Goal: Navigation & Orientation: Find specific page/section

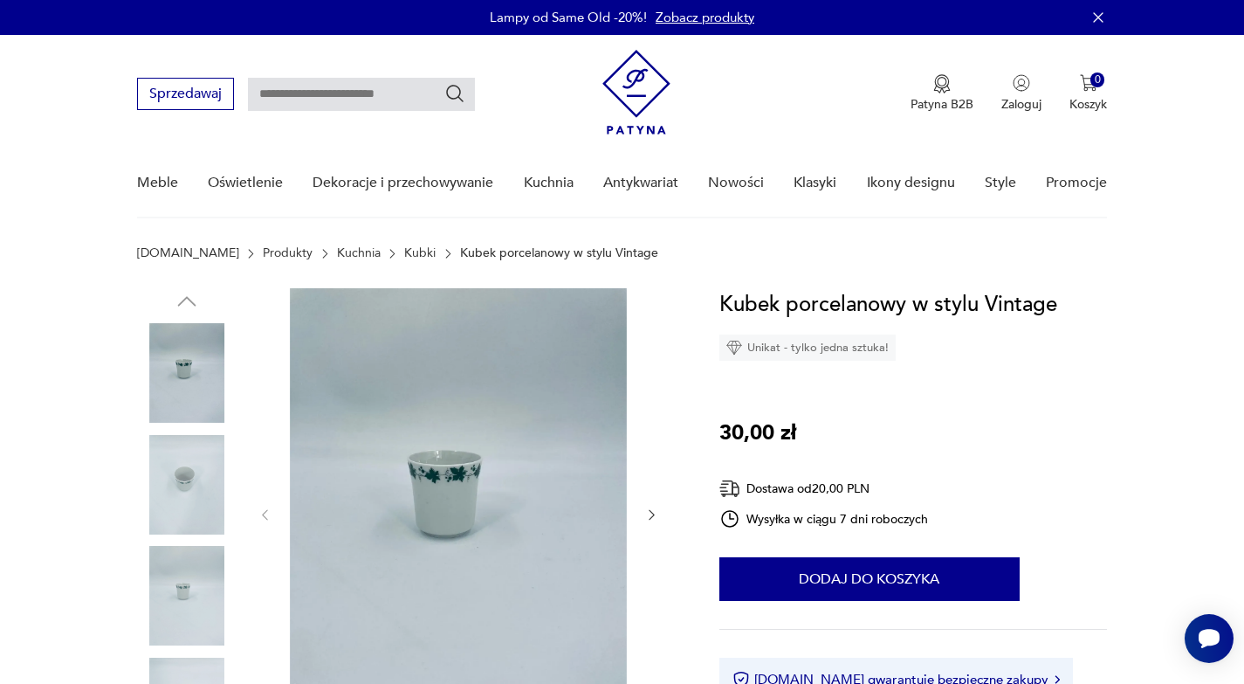
click at [194, 472] on img at bounding box center [187, 485] width 100 height 100
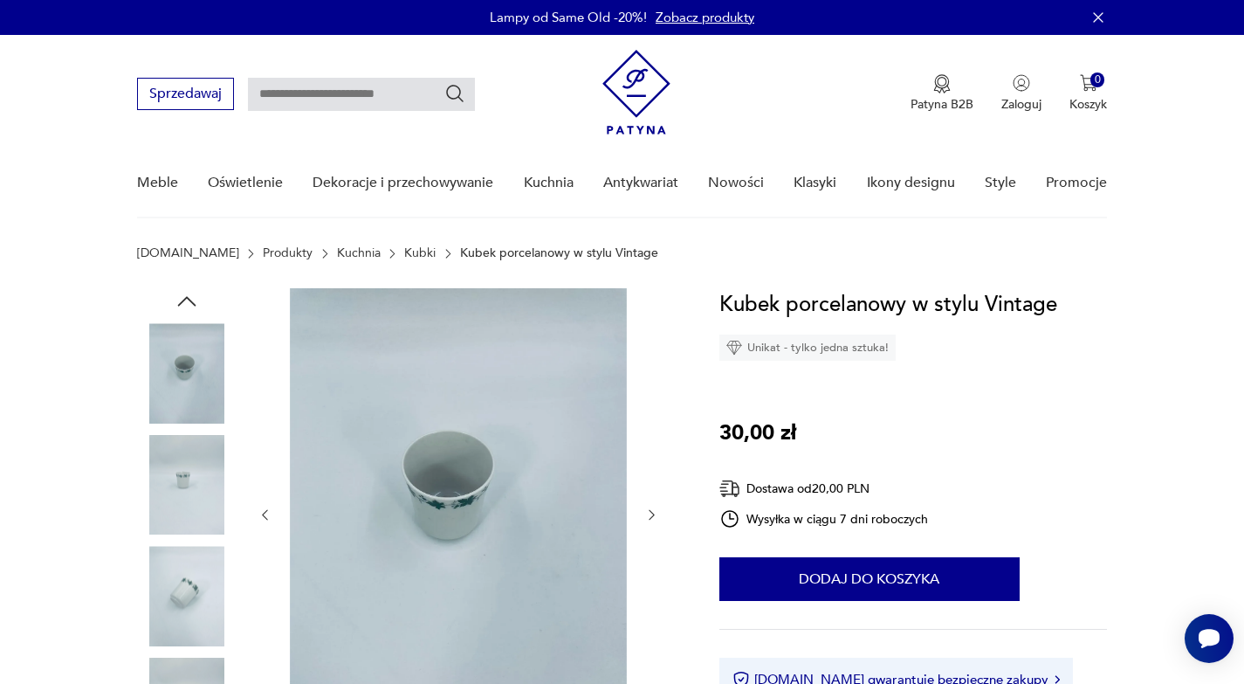
click at [183, 569] on img at bounding box center [187, 596] width 100 height 100
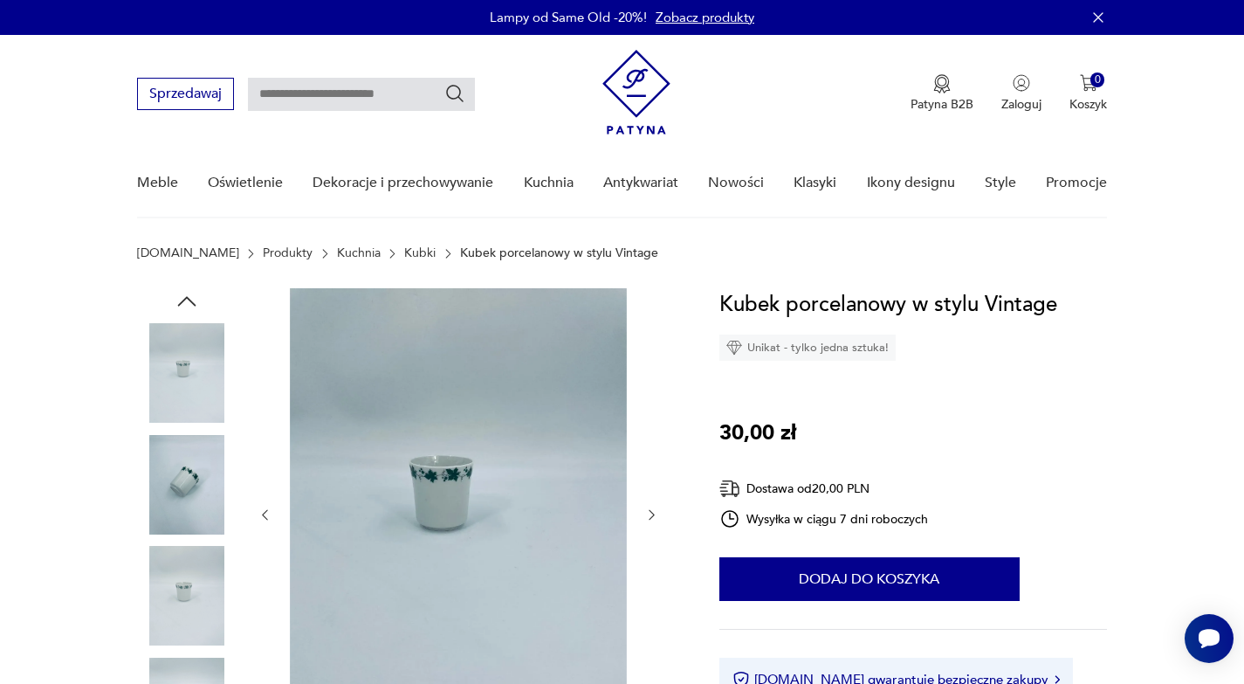
click at [187, 600] on img at bounding box center [187, 596] width 100 height 100
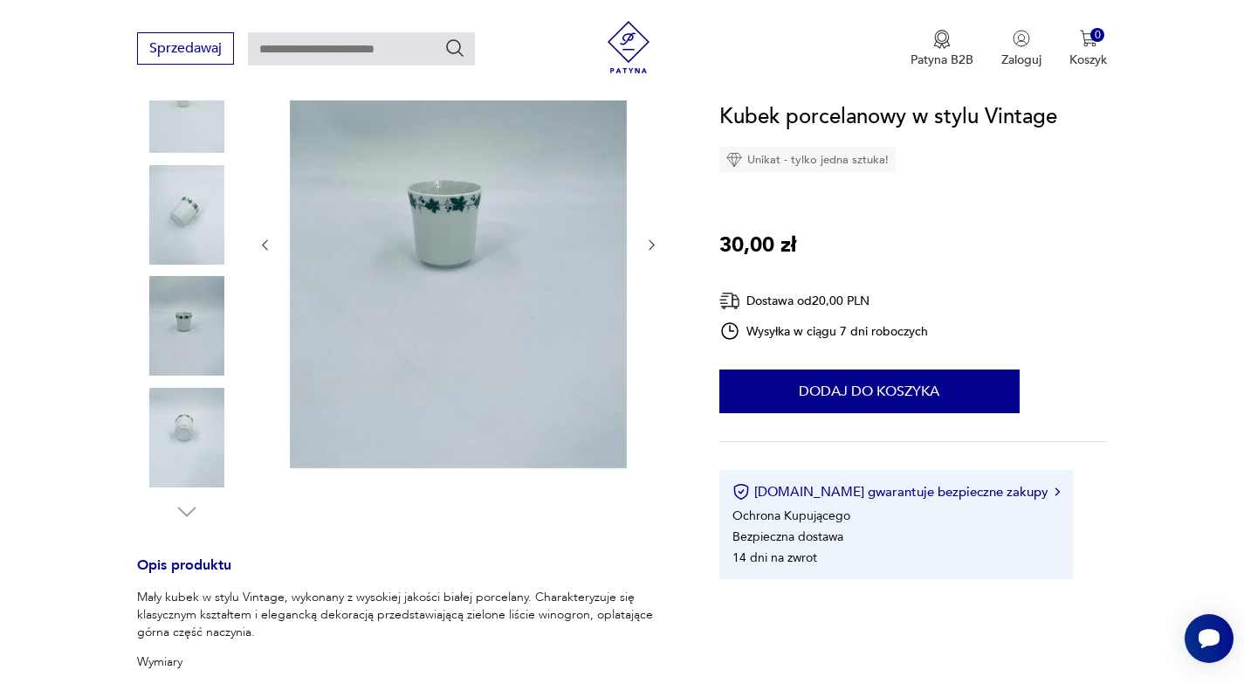
scroll to position [277, 0]
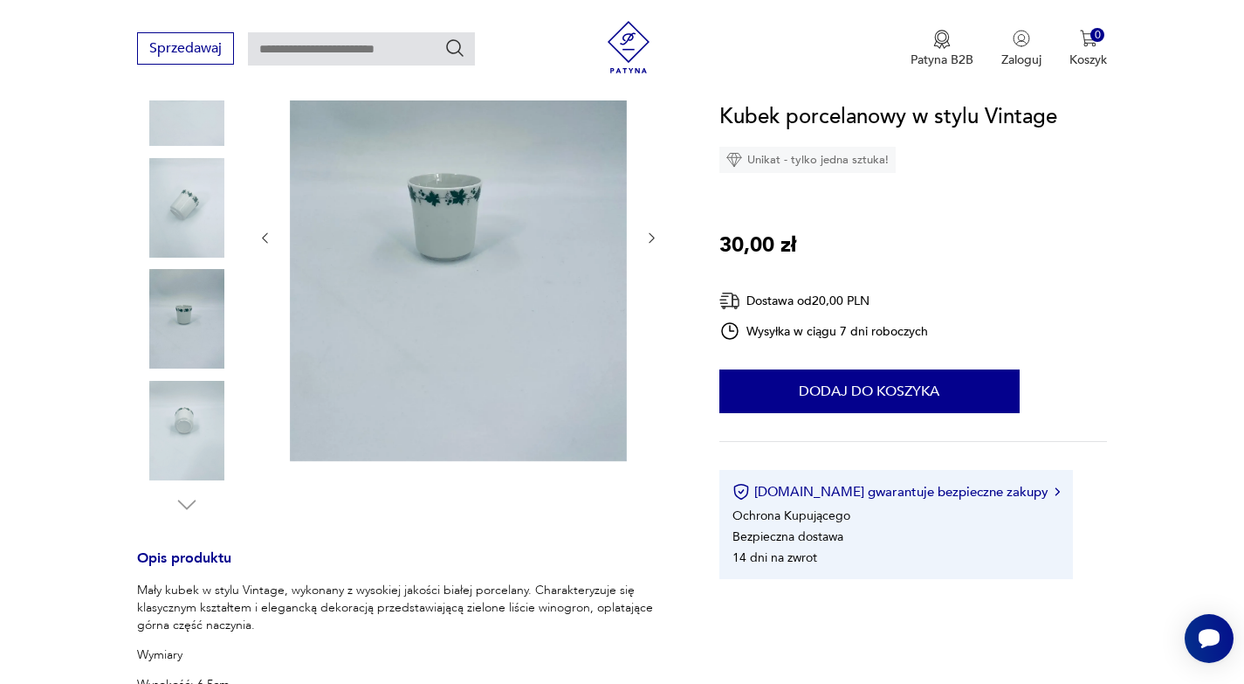
click at [186, 449] on img at bounding box center [187, 431] width 100 height 100
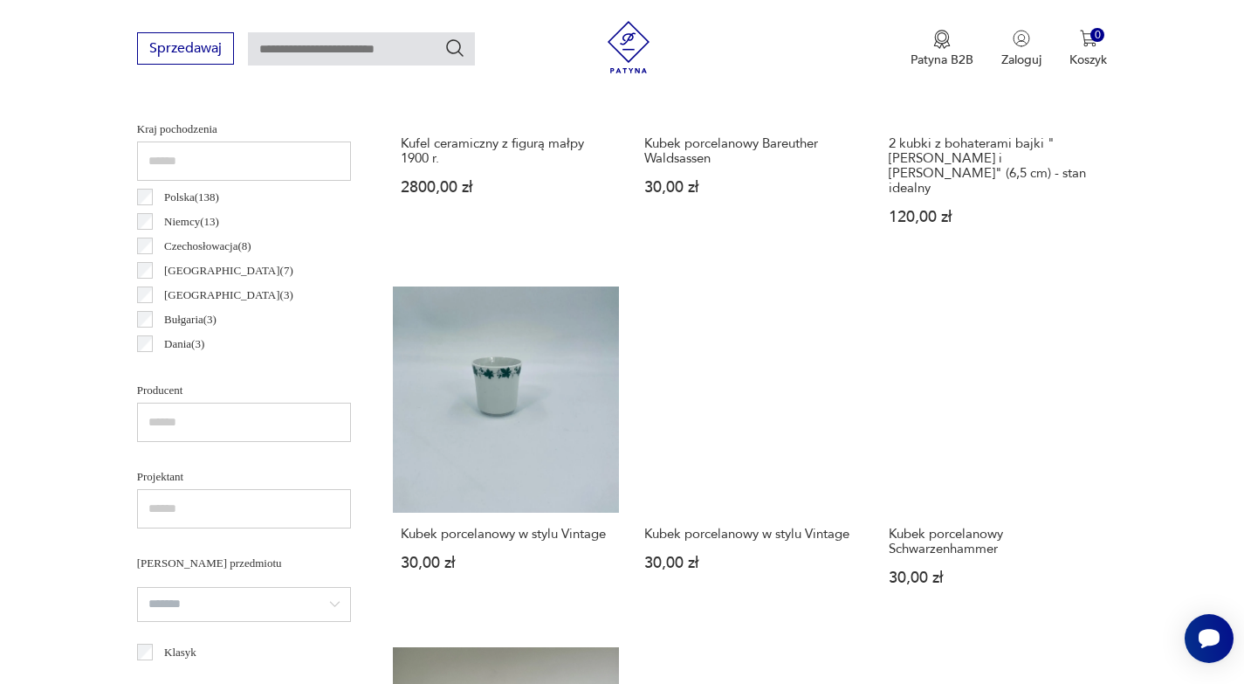
scroll to position [961, 0]
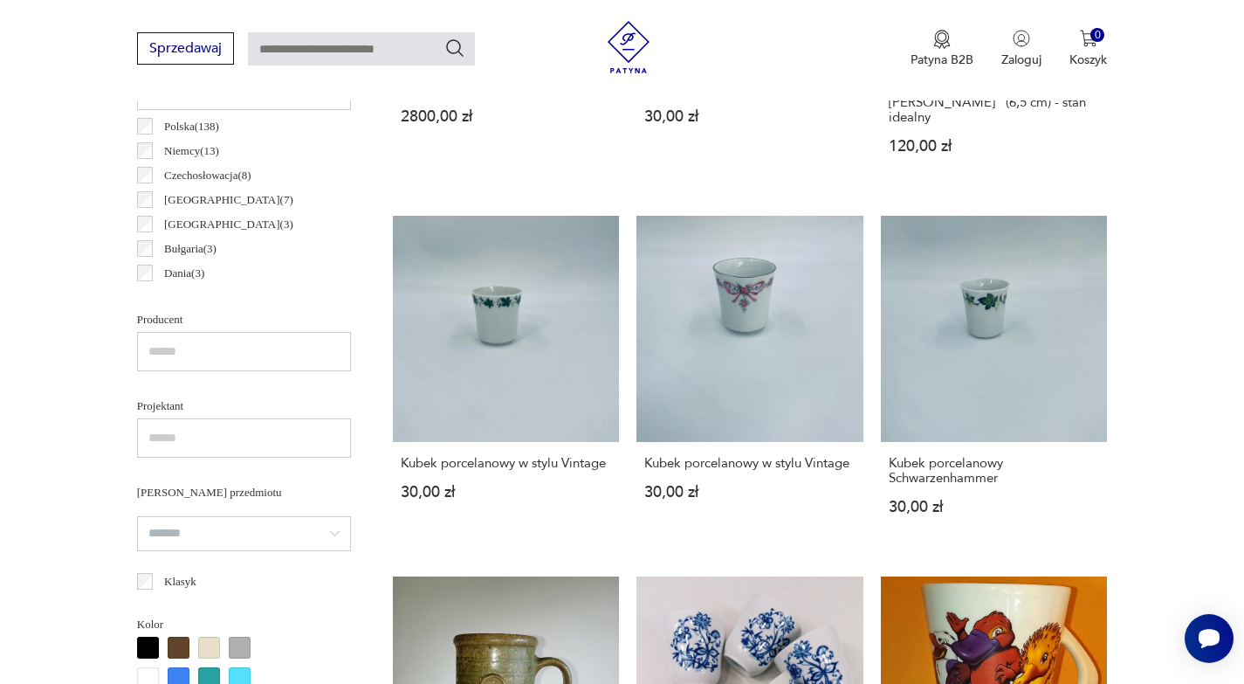
click at [181, 128] on p "Polska ( 138 )" at bounding box center [191, 126] width 55 height 19
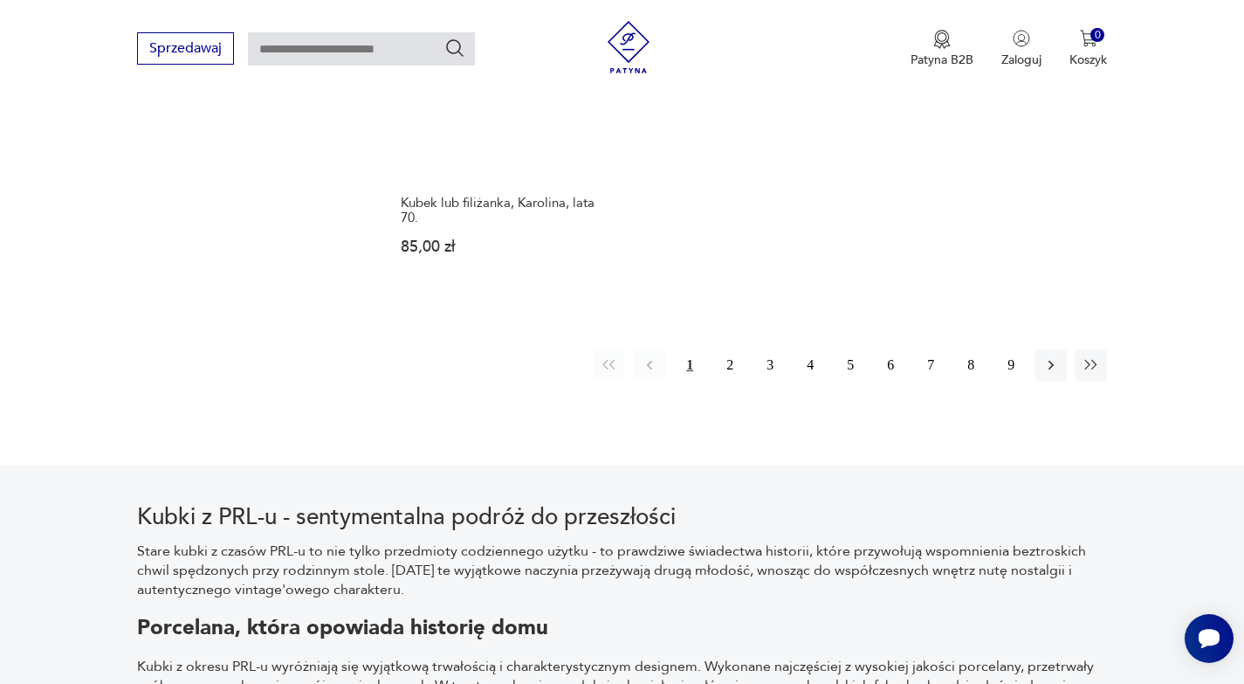
scroll to position [2806, 0]
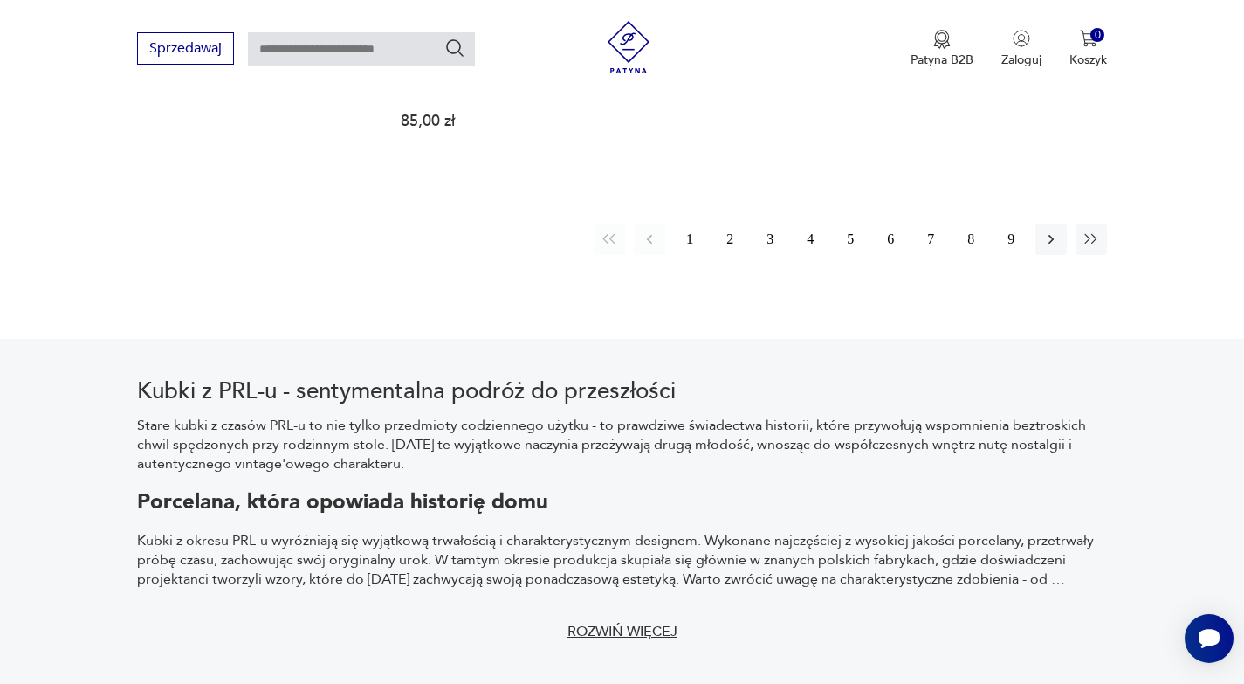
click at [728, 224] on button "2" at bounding box center [729, 239] width 31 height 31
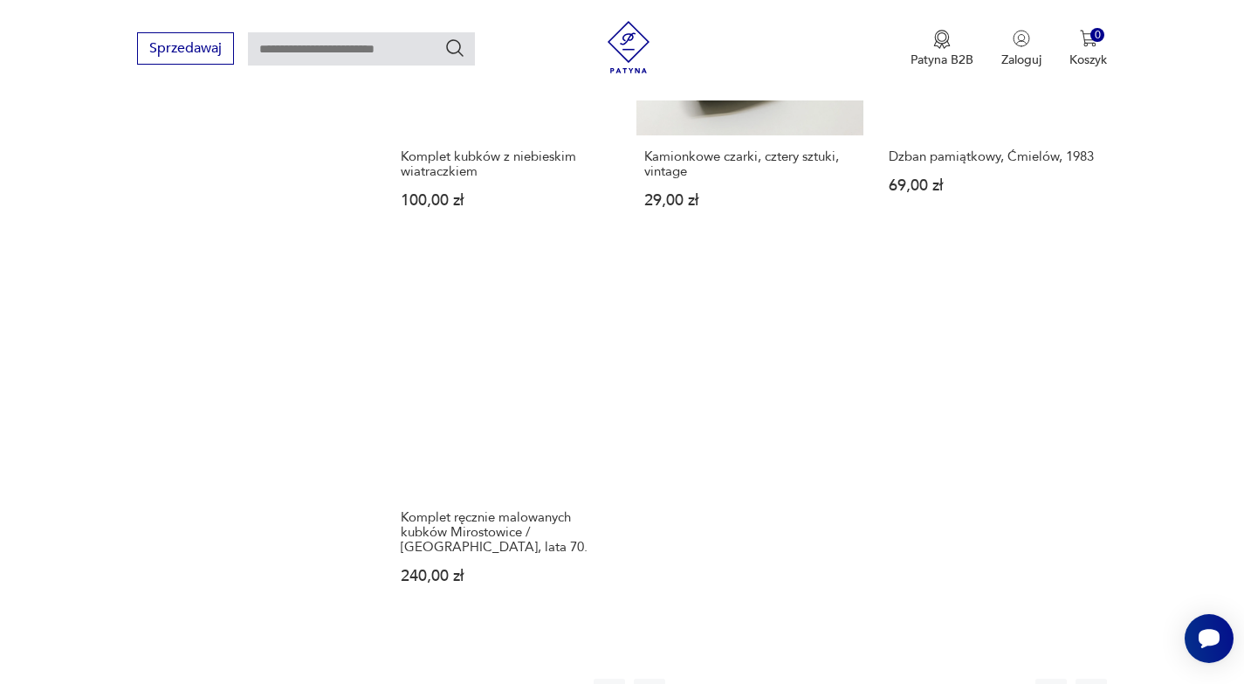
scroll to position [2637, 0]
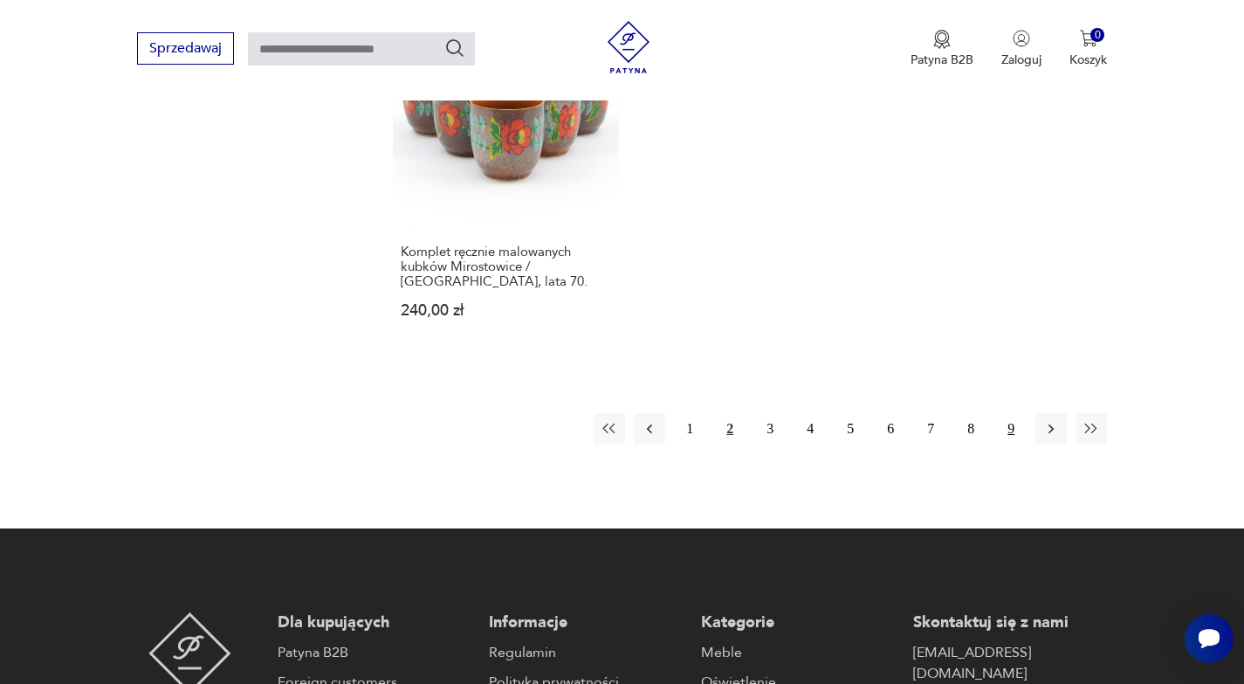
click at [1009, 413] on button "9" at bounding box center [1010, 428] width 31 height 31
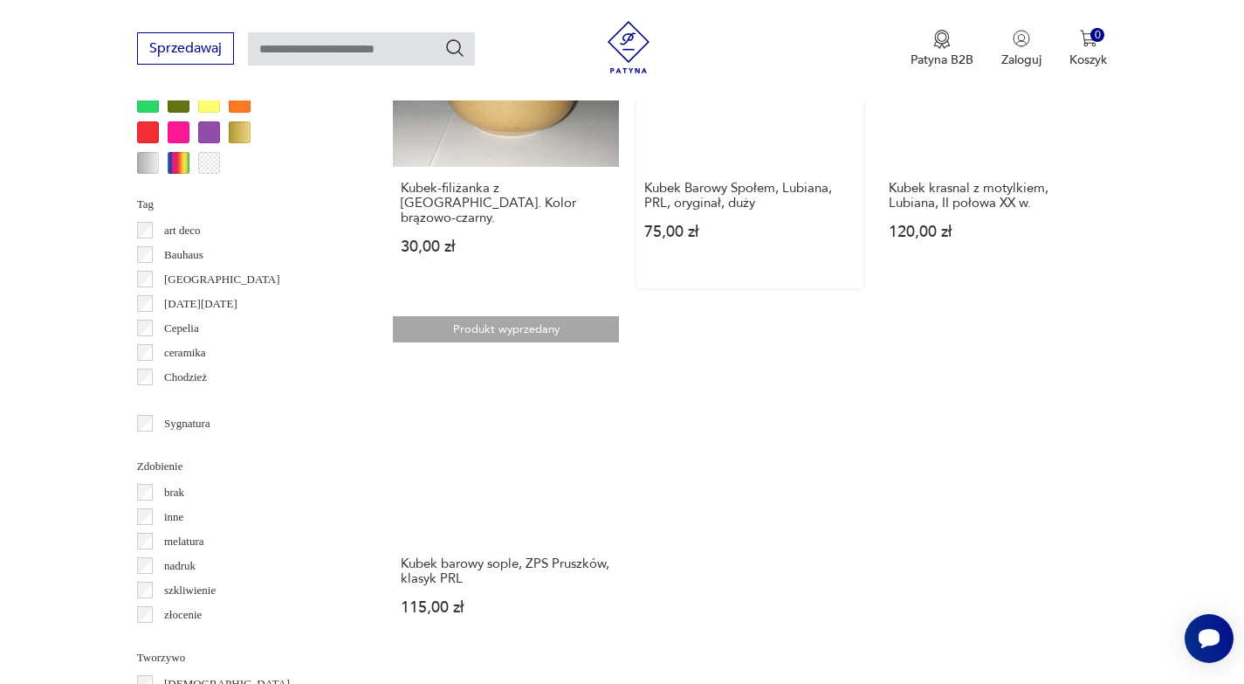
scroll to position [1569, 0]
